Goal: Navigation & Orientation: Find specific page/section

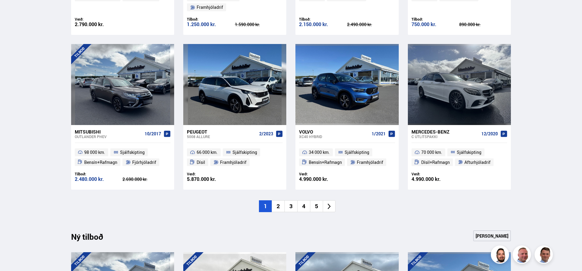
scroll to position [425, 0]
click at [329, 203] on icon at bounding box center [329, 206] width 7 height 7
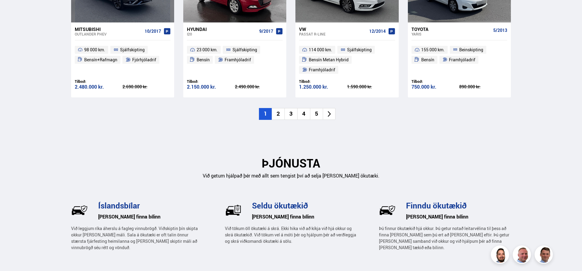
scroll to position [729, 0]
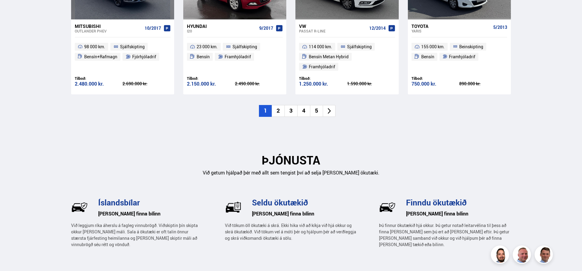
click at [329, 108] on icon at bounding box center [329, 111] width 7 height 7
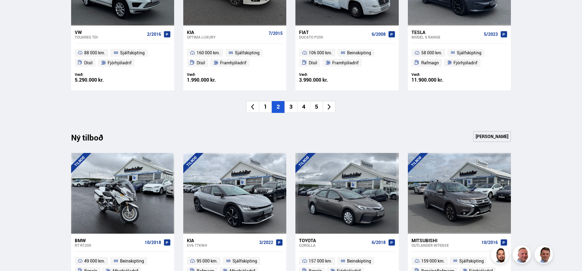
scroll to position [577, 0]
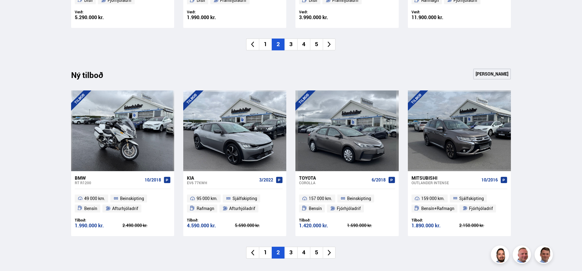
click at [329, 42] on icon at bounding box center [329, 44] width 7 height 7
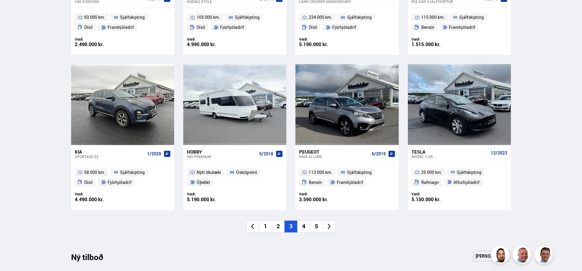
scroll to position [425, 0]
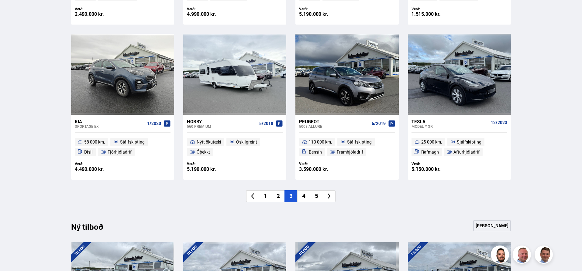
click at [327, 194] on icon at bounding box center [329, 196] width 7 height 7
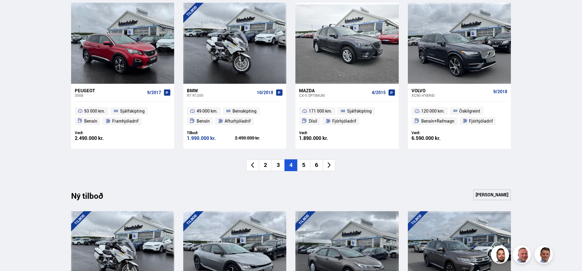
scroll to position [456, 0]
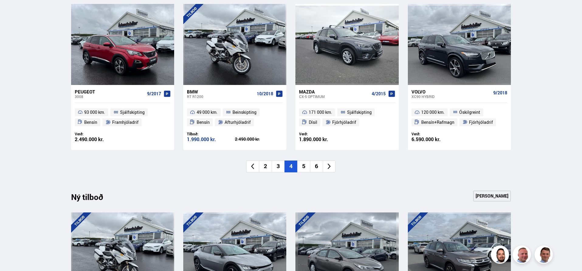
click at [329, 166] on icon at bounding box center [329, 166] width 7 height 7
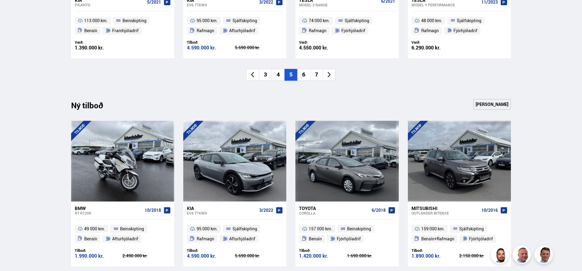
scroll to position [699, 0]
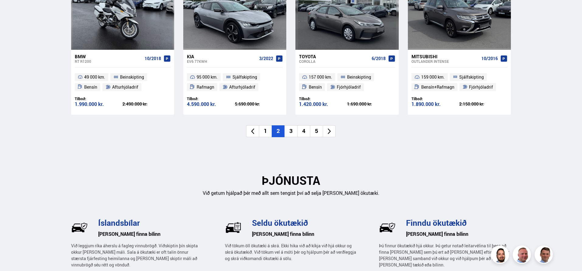
click at [331, 130] on icon at bounding box center [329, 131] width 7 height 7
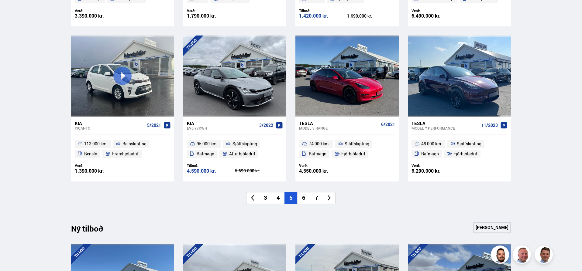
scroll to position [425, 0]
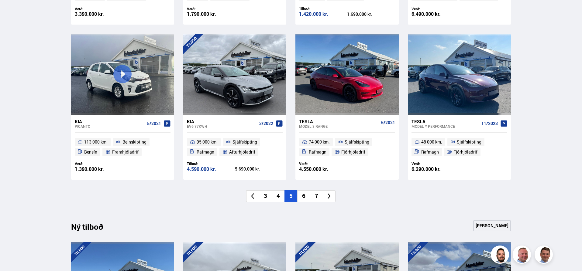
click at [327, 194] on icon at bounding box center [329, 196] width 7 height 7
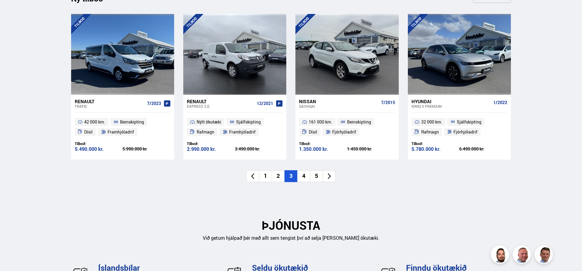
scroll to position [668, 0]
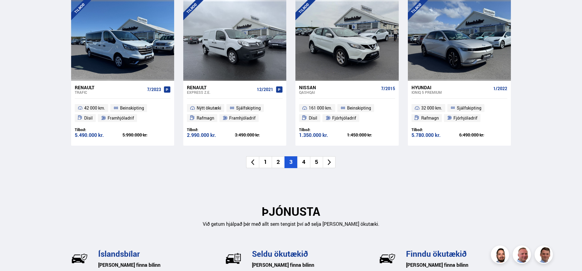
click at [329, 159] on icon at bounding box center [329, 162] width 7 height 7
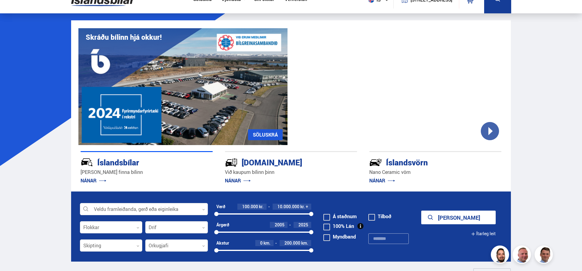
scroll to position [0, 0]
